Goal: Use online tool/utility: Use online tool/utility

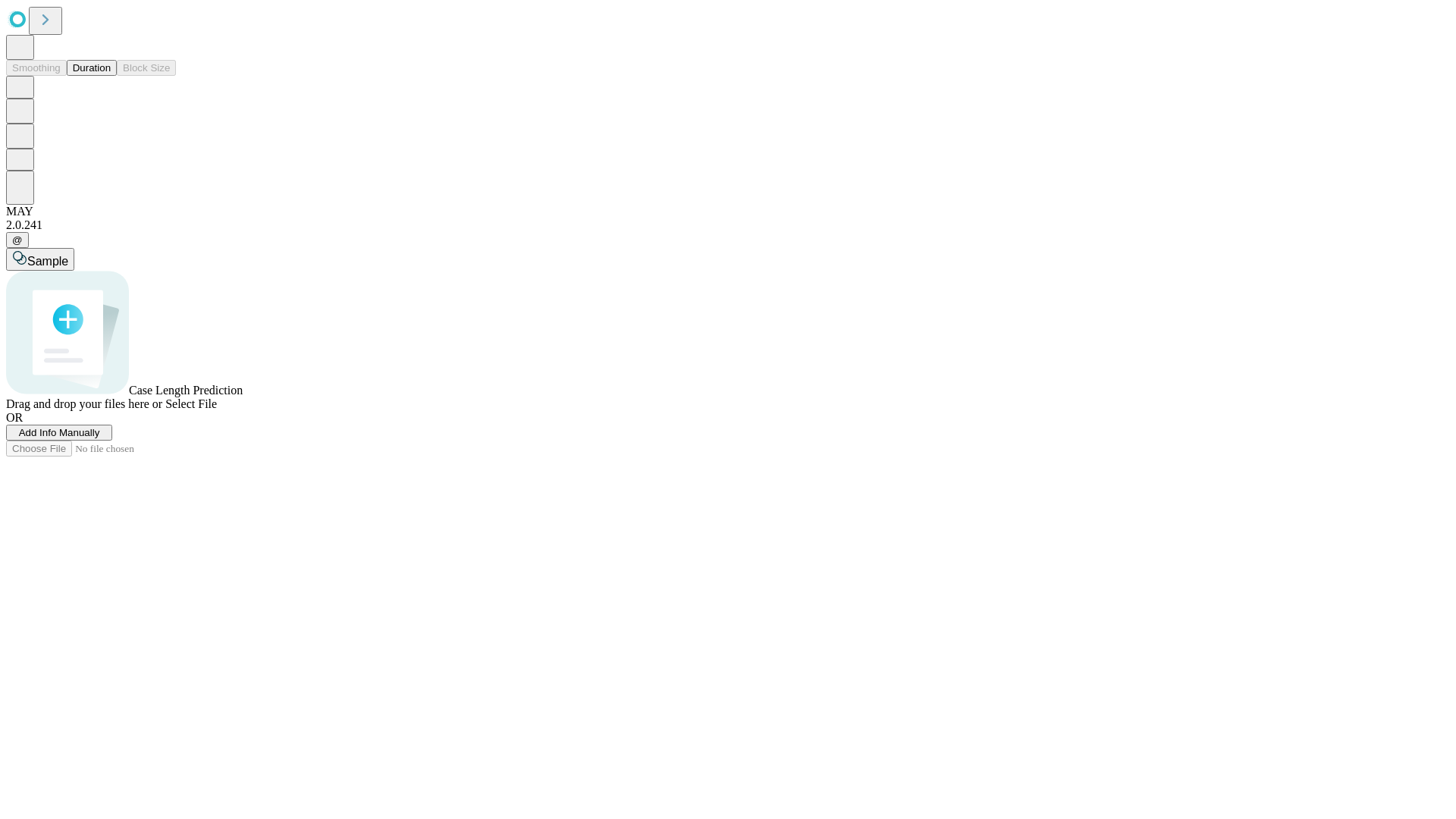
click at [111, 76] on button "Duration" at bounding box center [91, 67] width 50 height 16
click at [68, 255] on span "Sample" at bounding box center [47, 262] width 41 height 13
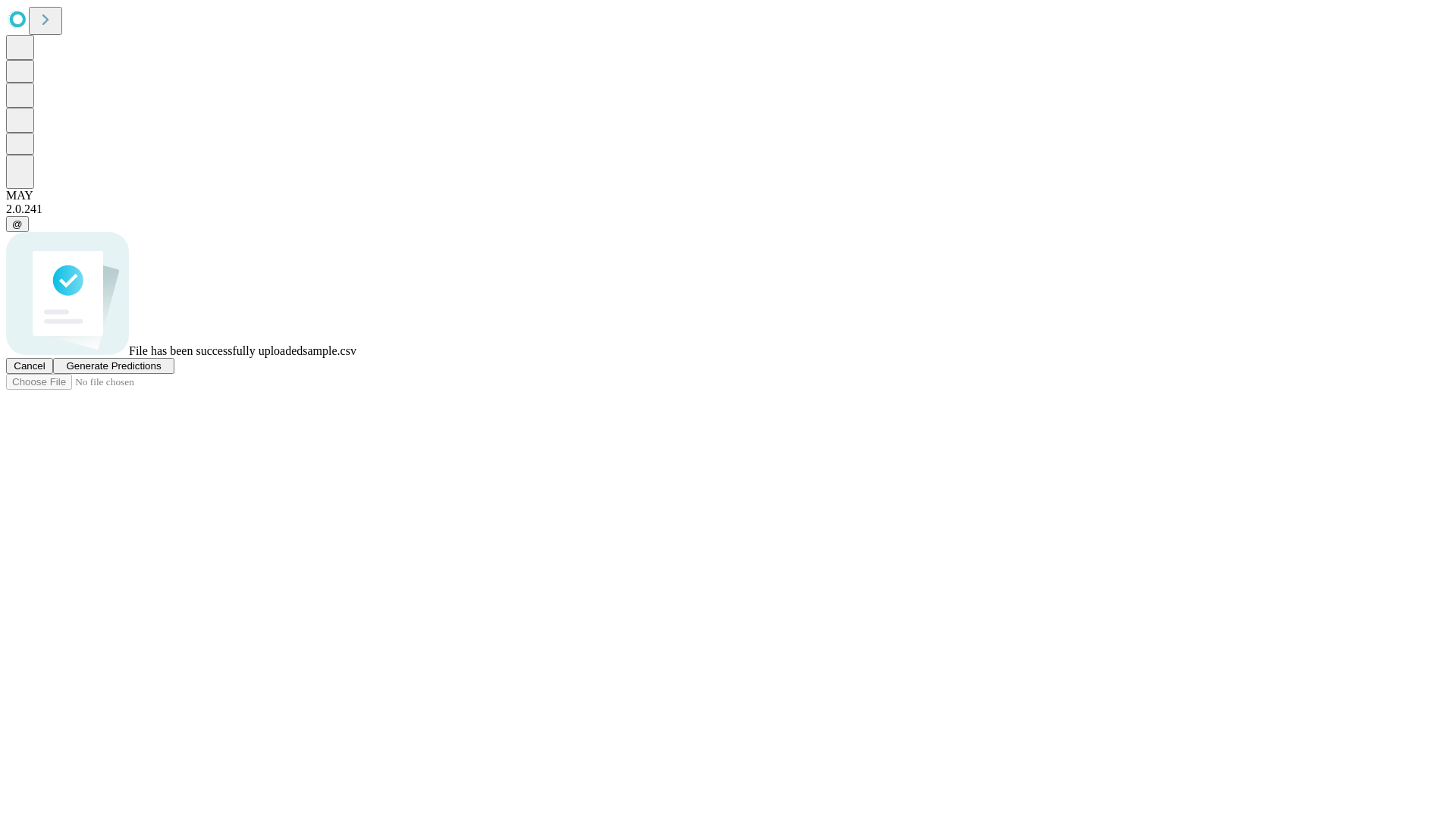
click at [160, 371] on span "Generate Predictions" at bounding box center [113, 366] width 95 height 12
